Goal: Navigation & Orientation: Understand site structure

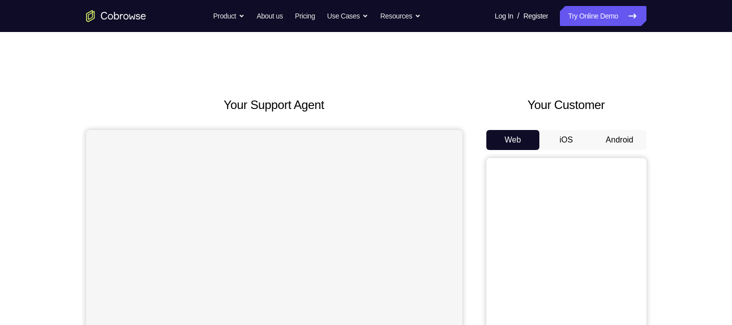
click at [631, 139] on button "Android" at bounding box center [620, 140] width 54 height 20
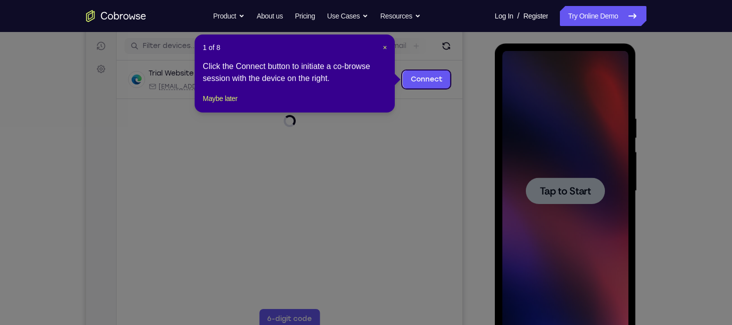
drag, startPoint x: 85, startPoint y: 150, endPoint x: 555, endPoint y: 195, distance: 472.8
click at [555, 195] on icon at bounding box center [369, 162] width 739 height 325
click at [383, 44] on span "×" at bounding box center [385, 48] width 4 height 8
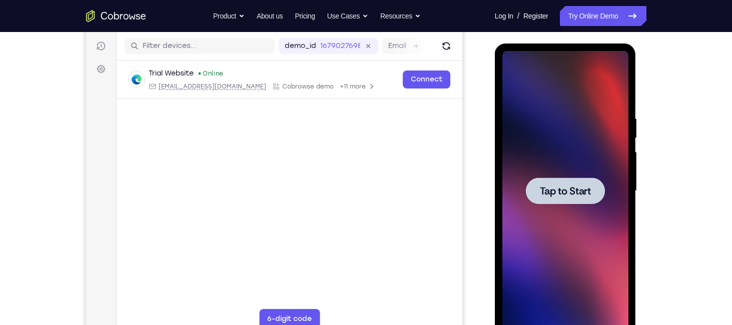
click at [585, 186] on span "Tap to Start" at bounding box center [565, 191] width 51 height 10
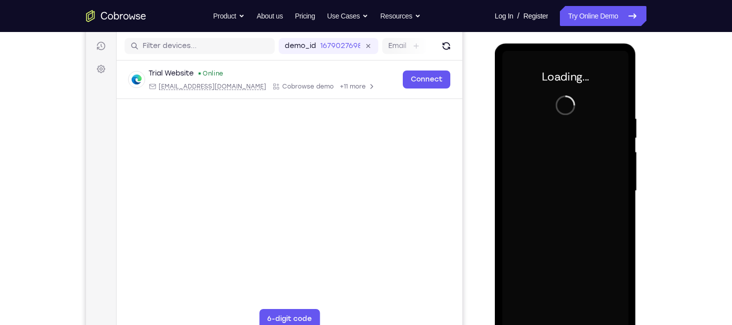
scroll to position [135, 0]
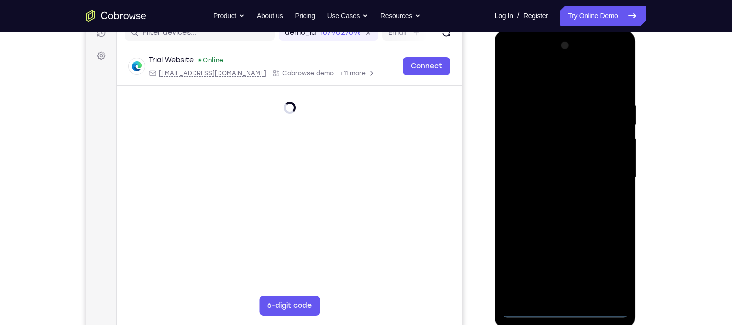
click at [565, 310] on div at bounding box center [565, 178] width 126 height 280
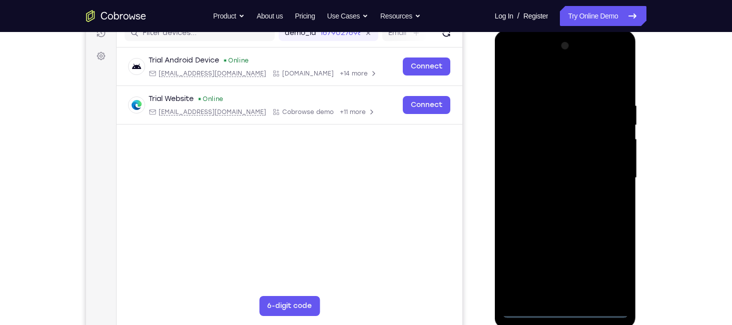
click at [606, 268] on div at bounding box center [565, 178] width 126 height 280
click at [512, 63] on div at bounding box center [565, 178] width 126 height 280
click at [606, 175] on div at bounding box center [565, 178] width 126 height 280
click at [557, 194] on div at bounding box center [565, 178] width 126 height 280
click at [549, 166] on div at bounding box center [565, 178] width 126 height 280
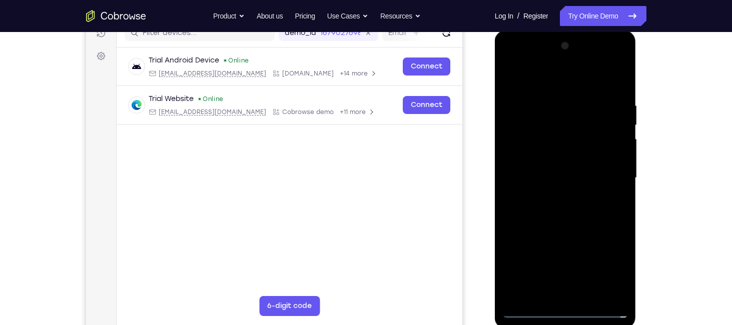
click at [549, 161] on div at bounding box center [565, 178] width 126 height 280
click at [557, 174] on div at bounding box center [565, 178] width 126 height 280
click at [569, 220] on div at bounding box center [565, 178] width 126 height 280
click at [567, 212] on div at bounding box center [565, 178] width 126 height 280
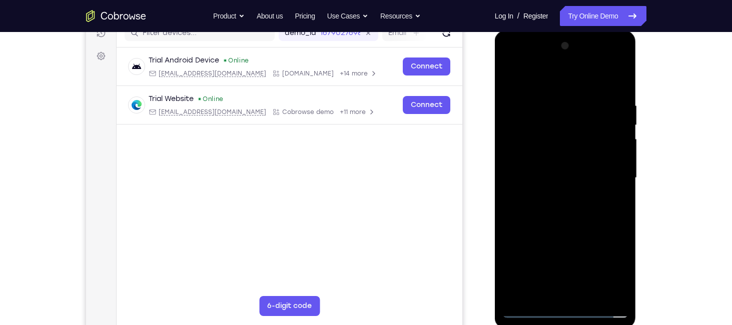
click at [560, 220] on div at bounding box center [565, 178] width 126 height 280
click at [554, 111] on div at bounding box center [565, 178] width 126 height 280
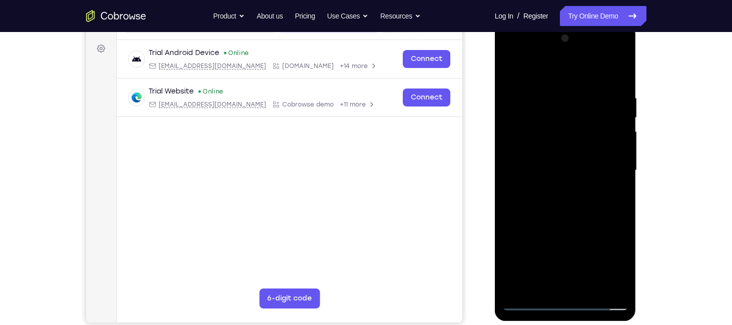
click at [513, 153] on div at bounding box center [565, 171] width 126 height 280
click at [620, 158] on div at bounding box center [565, 171] width 126 height 280
click at [518, 153] on div at bounding box center [565, 171] width 126 height 280
click at [622, 150] on div at bounding box center [565, 171] width 126 height 280
click at [613, 148] on div at bounding box center [565, 171] width 126 height 280
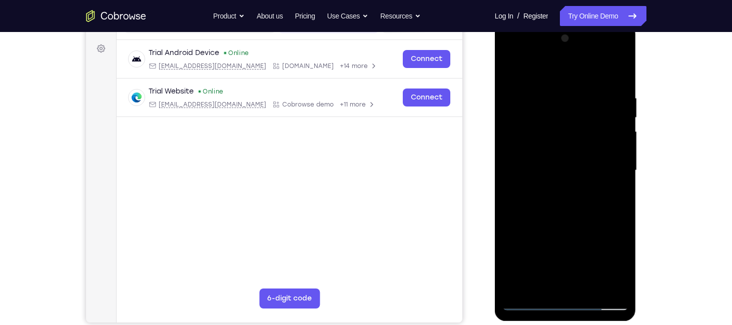
click at [615, 74] on div at bounding box center [565, 171] width 126 height 280
drag, startPoint x: 603, startPoint y: 88, endPoint x: 559, endPoint y: 108, distance: 47.9
click at [559, 108] on div at bounding box center [565, 171] width 126 height 280
click at [571, 99] on div at bounding box center [565, 171] width 126 height 280
click at [618, 73] on div at bounding box center [565, 171] width 126 height 280
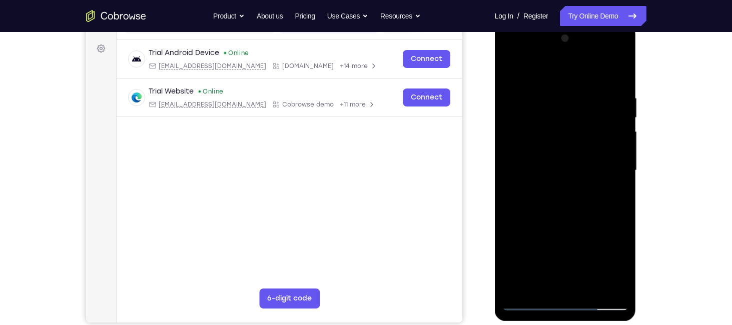
drag, startPoint x: 608, startPoint y: 92, endPoint x: 519, endPoint y: 93, distance: 88.5
click at [519, 93] on div at bounding box center [565, 171] width 126 height 280
drag, startPoint x: 583, startPoint y: 97, endPoint x: 535, endPoint y: 91, distance: 48.4
click at [535, 91] on div at bounding box center [565, 171] width 126 height 280
drag, startPoint x: 590, startPoint y: 94, endPoint x: 542, endPoint y: 96, distance: 48.1
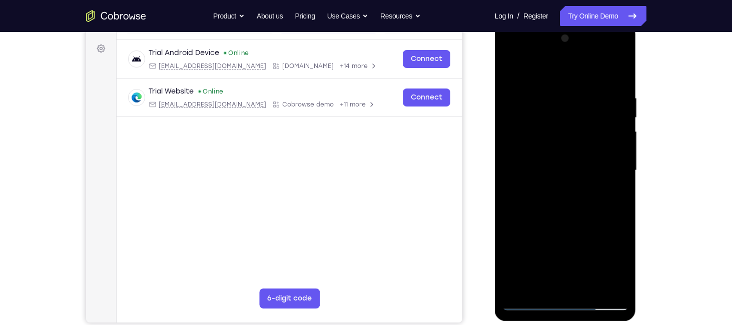
click at [542, 96] on div at bounding box center [565, 171] width 126 height 280
click at [589, 289] on div at bounding box center [565, 171] width 126 height 280
click at [575, 220] on div at bounding box center [565, 171] width 126 height 280
click at [571, 160] on div at bounding box center [565, 171] width 126 height 280
click at [612, 195] on div at bounding box center [565, 171] width 126 height 280
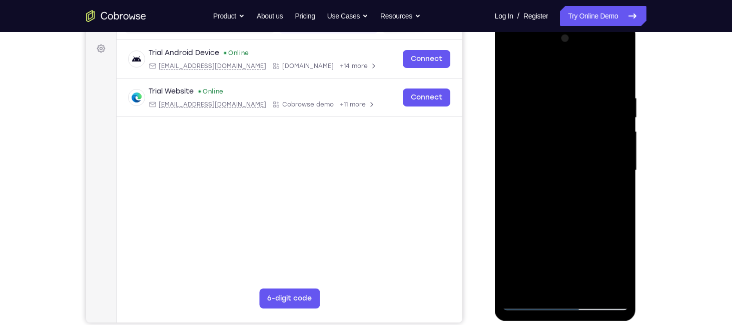
click at [509, 70] on div at bounding box center [565, 171] width 126 height 280
click at [514, 68] on div at bounding box center [565, 171] width 126 height 280
click at [543, 292] on div at bounding box center [565, 171] width 126 height 280
click at [550, 73] on div at bounding box center [565, 171] width 126 height 280
click at [553, 102] on div at bounding box center [565, 171] width 126 height 280
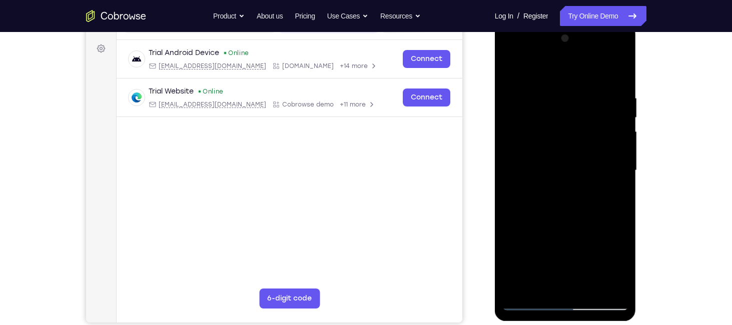
click at [513, 71] on div at bounding box center [565, 171] width 126 height 280
click at [616, 67] on div at bounding box center [565, 171] width 126 height 280
click at [611, 291] on div at bounding box center [565, 171] width 126 height 280
click at [541, 288] on div at bounding box center [565, 171] width 126 height 280
click at [521, 283] on div at bounding box center [565, 171] width 126 height 280
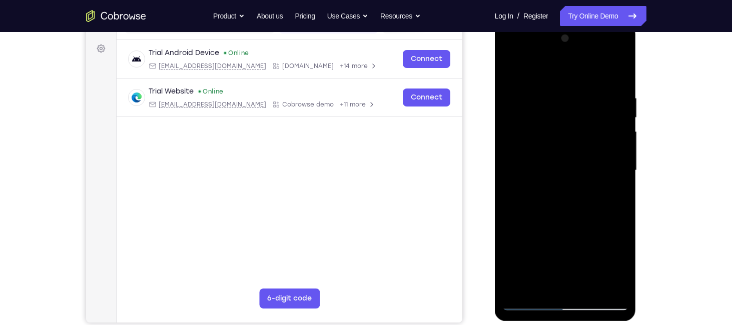
drag, startPoint x: 591, startPoint y: 87, endPoint x: 511, endPoint y: 107, distance: 82.6
click at [511, 107] on div at bounding box center [565, 171] width 126 height 280
drag, startPoint x: 583, startPoint y: 96, endPoint x: 523, endPoint y: 96, distance: 60.0
click at [523, 96] on div at bounding box center [565, 171] width 126 height 280
drag, startPoint x: 583, startPoint y: 96, endPoint x: 507, endPoint y: 115, distance: 78.4
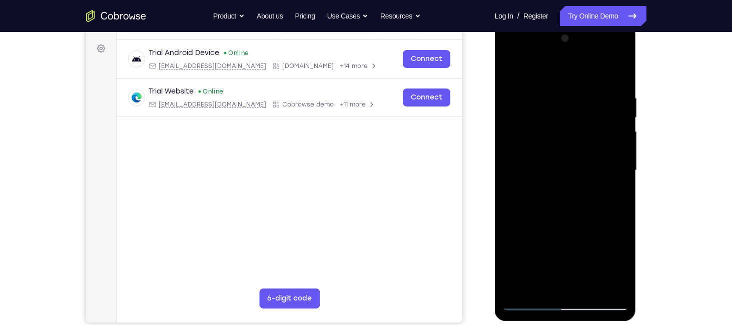
click at [507, 115] on div at bounding box center [565, 171] width 126 height 280
drag, startPoint x: 596, startPoint y: 92, endPoint x: 565, endPoint y: 99, distance: 31.8
click at [565, 99] on div at bounding box center [565, 171] width 126 height 280
drag, startPoint x: 594, startPoint y: 94, endPoint x: 520, endPoint y: 104, distance: 75.2
click at [520, 104] on div at bounding box center [565, 171] width 126 height 280
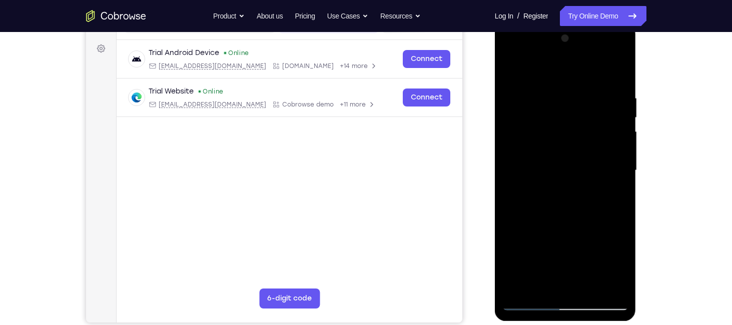
drag, startPoint x: 579, startPoint y: 96, endPoint x: 502, endPoint y: 114, distance: 78.6
click at [502, 114] on div at bounding box center [565, 171] width 126 height 280
drag, startPoint x: 597, startPoint y: 83, endPoint x: 524, endPoint y: 92, distance: 73.6
click at [524, 92] on div at bounding box center [565, 171] width 126 height 280
drag, startPoint x: 583, startPoint y: 86, endPoint x: 491, endPoint y: 85, distance: 92.0
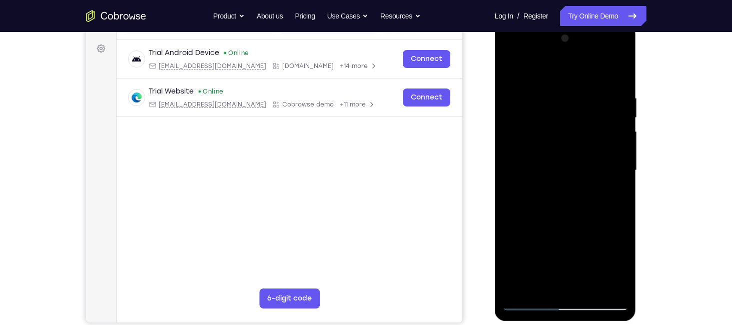
click at [495, 85] on html "Online web based iOS Simulators and Android Emulators. Run iPhone, iPad, Mobile…" at bounding box center [566, 173] width 143 height 300
drag, startPoint x: 587, startPoint y: 98, endPoint x: 522, endPoint y: 94, distance: 64.6
click at [522, 94] on div at bounding box center [565, 171] width 126 height 280
drag, startPoint x: 612, startPoint y: 87, endPoint x: 565, endPoint y: 87, distance: 47.0
click at [565, 87] on div at bounding box center [565, 171] width 126 height 280
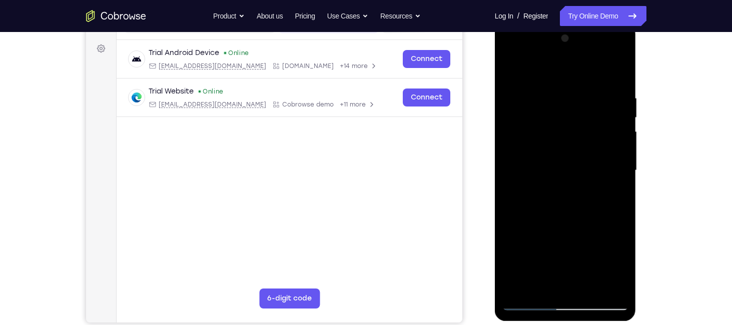
drag, startPoint x: 591, startPoint y: 87, endPoint x: 513, endPoint y: 104, distance: 79.7
click at [513, 104] on div at bounding box center [565, 171] width 126 height 280
drag, startPoint x: 599, startPoint y: 94, endPoint x: 519, endPoint y: 92, distance: 80.0
click at [519, 92] on div at bounding box center [565, 171] width 126 height 280
drag, startPoint x: 572, startPoint y: 97, endPoint x: 528, endPoint y: 93, distance: 44.2
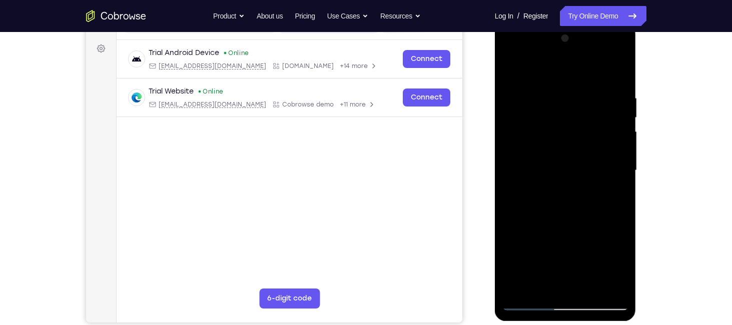
click at [528, 93] on div at bounding box center [565, 171] width 126 height 280
drag, startPoint x: 571, startPoint y: 92, endPoint x: 516, endPoint y: 90, distance: 55.1
click at [516, 90] on div at bounding box center [565, 171] width 126 height 280
drag, startPoint x: 615, startPoint y: 91, endPoint x: 523, endPoint y: 77, distance: 93.1
click at [523, 77] on div at bounding box center [565, 171] width 126 height 280
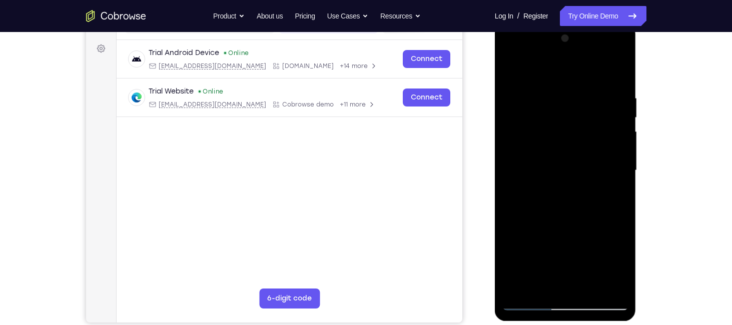
drag, startPoint x: 584, startPoint y: 89, endPoint x: 523, endPoint y: 73, distance: 63.1
click at [523, 73] on div at bounding box center [565, 171] width 126 height 280
drag, startPoint x: 564, startPoint y: 86, endPoint x: 527, endPoint y: 90, distance: 37.2
click at [527, 90] on div at bounding box center [565, 171] width 126 height 280
drag, startPoint x: 594, startPoint y: 100, endPoint x: 520, endPoint y: 100, distance: 74.0
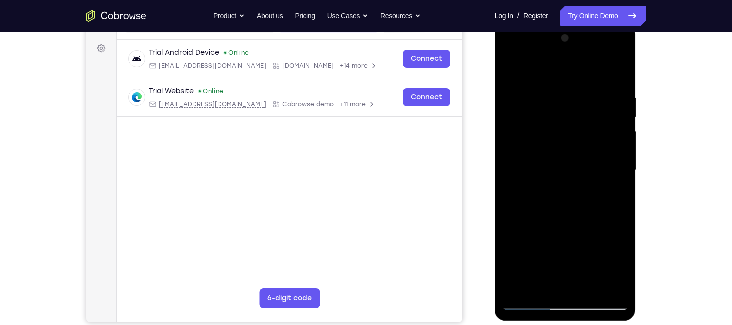
click at [520, 100] on div at bounding box center [565, 171] width 126 height 280
click at [659, 106] on div "Your Support Agent Your Customer Web iOS Android Next Steps We’d be happy to gi…" at bounding box center [366, 219] width 640 height 660
drag, startPoint x: 585, startPoint y: 93, endPoint x: 540, endPoint y: 89, distance: 45.7
click at [540, 89] on div at bounding box center [565, 171] width 126 height 280
drag, startPoint x: 576, startPoint y: 88, endPoint x: 529, endPoint y: 85, distance: 47.1
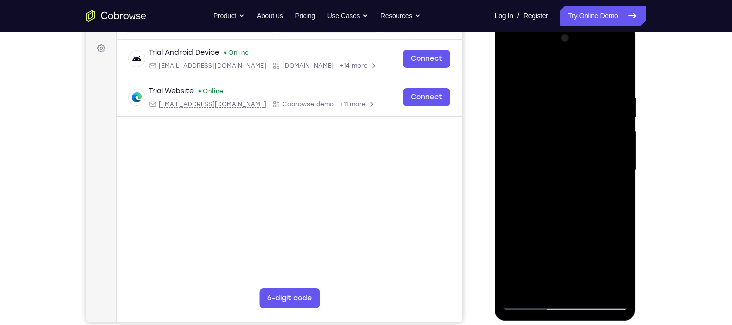
click at [529, 85] on div at bounding box center [565, 171] width 126 height 280
drag, startPoint x: 593, startPoint y: 97, endPoint x: 546, endPoint y: 82, distance: 49.2
click at [546, 82] on div at bounding box center [565, 171] width 126 height 280
drag, startPoint x: 563, startPoint y: 85, endPoint x: 503, endPoint y: 84, distance: 60.5
click at [503, 84] on div at bounding box center [565, 171] width 126 height 280
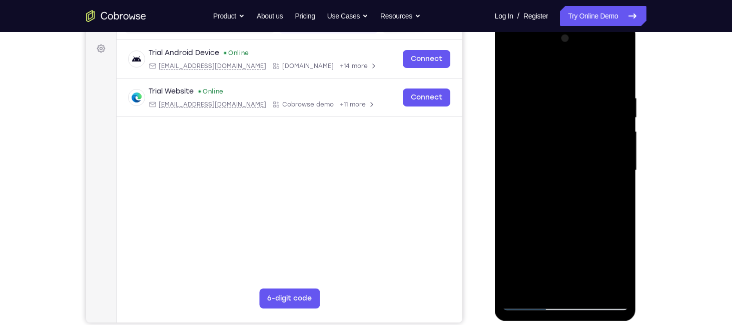
drag, startPoint x: 579, startPoint y: 116, endPoint x: 487, endPoint y: 122, distance: 91.7
click at [495, 122] on html "Online web based iOS Simulators and Android Emulators. Run iPhone, iPad, Mobile…" at bounding box center [566, 173] width 143 height 300
drag, startPoint x: 579, startPoint y: 99, endPoint x: 492, endPoint y: 90, distance: 87.5
click at [495, 90] on html "Online web based iOS Simulators and Android Emulators. Run iPhone, iPad, Mobile…" at bounding box center [566, 173] width 143 height 300
drag, startPoint x: 596, startPoint y: 91, endPoint x: 539, endPoint y: 84, distance: 56.9
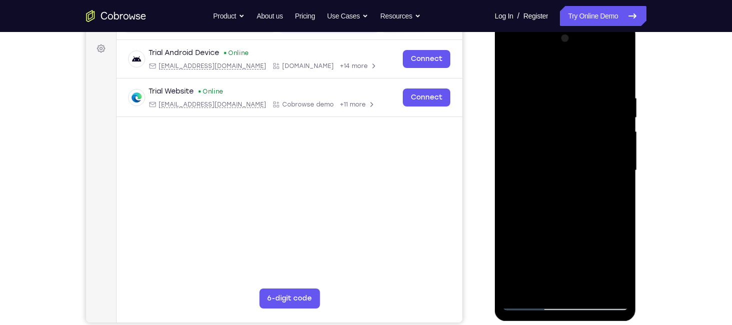
click at [539, 84] on div at bounding box center [565, 171] width 126 height 280
click at [541, 283] on div at bounding box center [565, 171] width 126 height 280
drag, startPoint x: 587, startPoint y: 192, endPoint x: 597, endPoint y: 126, distance: 66.8
click at [597, 126] on div at bounding box center [565, 171] width 126 height 280
drag, startPoint x: 585, startPoint y: 176, endPoint x: 591, endPoint y: 141, distance: 35.9
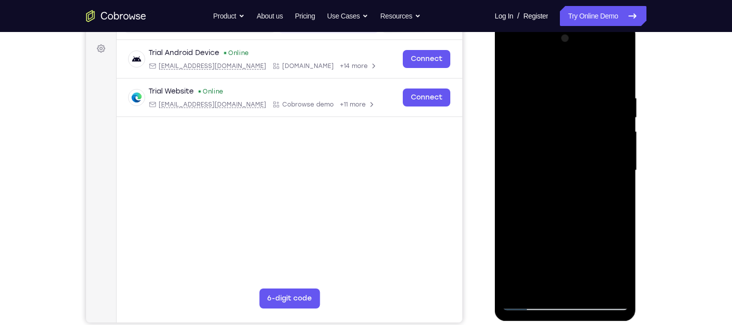
click at [591, 141] on div at bounding box center [565, 171] width 126 height 280
click at [595, 155] on div at bounding box center [565, 171] width 126 height 280
drag, startPoint x: 540, startPoint y: 140, endPoint x: 535, endPoint y: 260, distance: 120.1
click at [535, 260] on div at bounding box center [565, 171] width 126 height 280
click at [515, 69] on div at bounding box center [565, 171] width 126 height 280
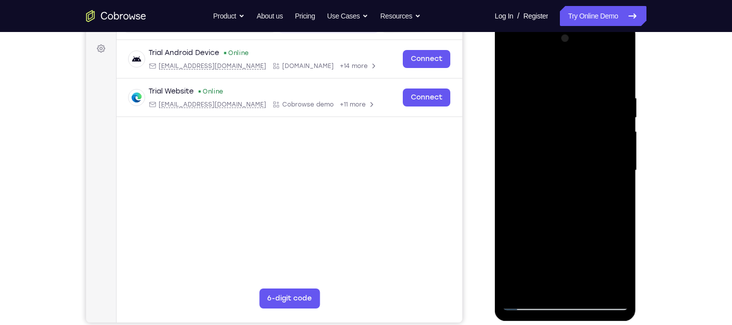
drag, startPoint x: 562, startPoint y: 158, endPoint x: 561, endPoint y: 79, distance: 79.0
click at [561, 79] on div at bounding box center [565, 171] width 126 height 280
